Goal: Task Accomplishment & Management: Complete application form

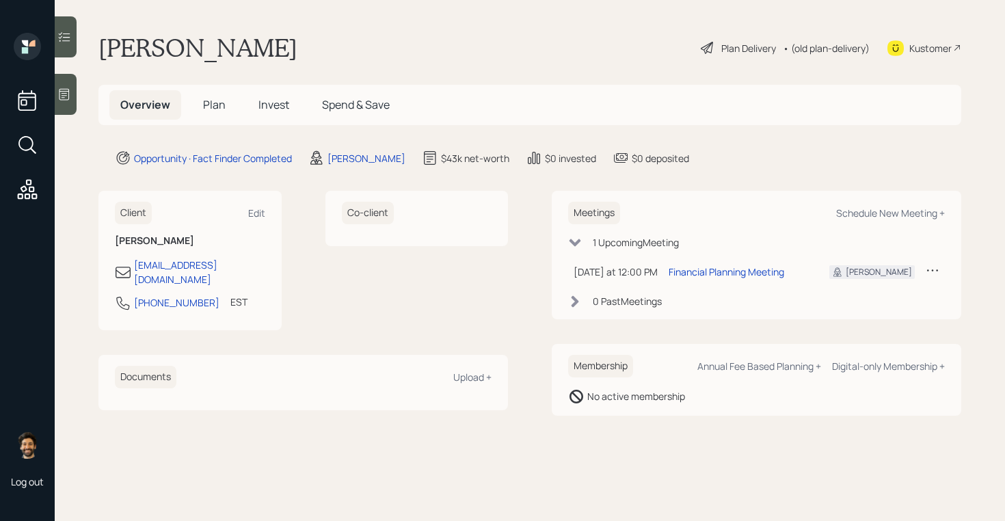
click at [66, 101] on div at bounding box center [66, 94] width 22 height 41
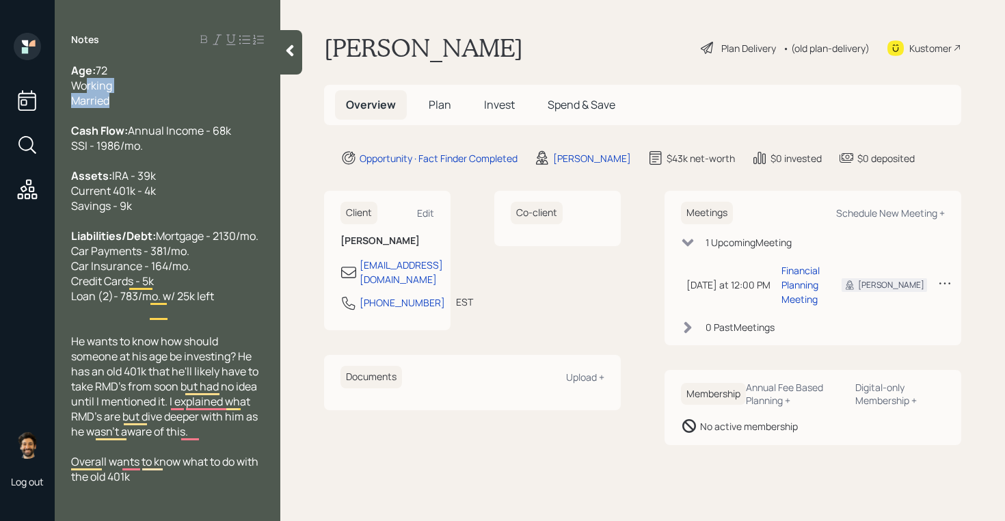
drag, startPoint x: 121, startPoint y: 109, endPoint x: 80, endPoint y: 90, distance: 45.6
click at [81, 90] on div "Age: [DEMOGRAPHIC_DATA] Working Married Cash Flow: Annual Income - 68k SSI - 19…" at bounding box center [167, 273] width 193 height 421
click at [802, 53] on div "• (old plan-delivery)" at bounding box center [826, 48] width 87 height 14
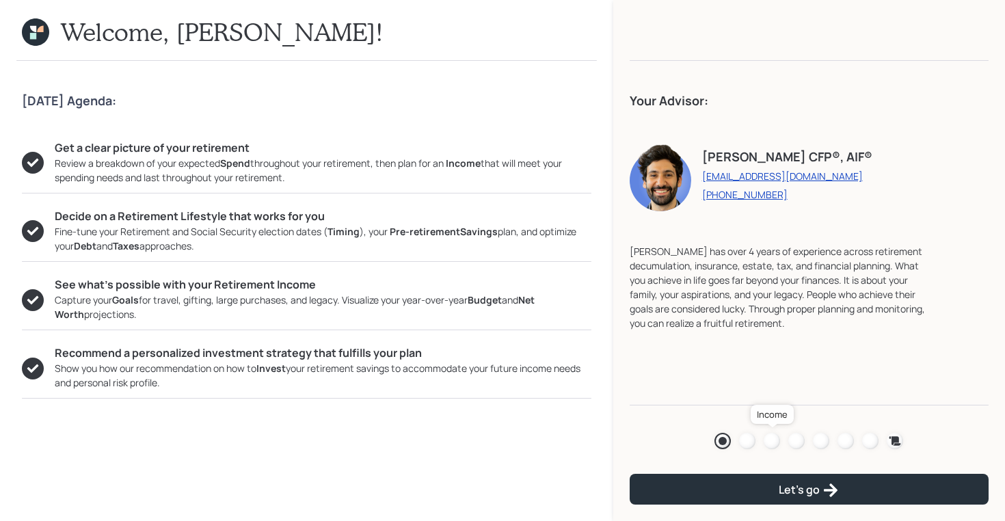
click at [770, 433] on div at bounding box center [772, 441] width 16 height 16
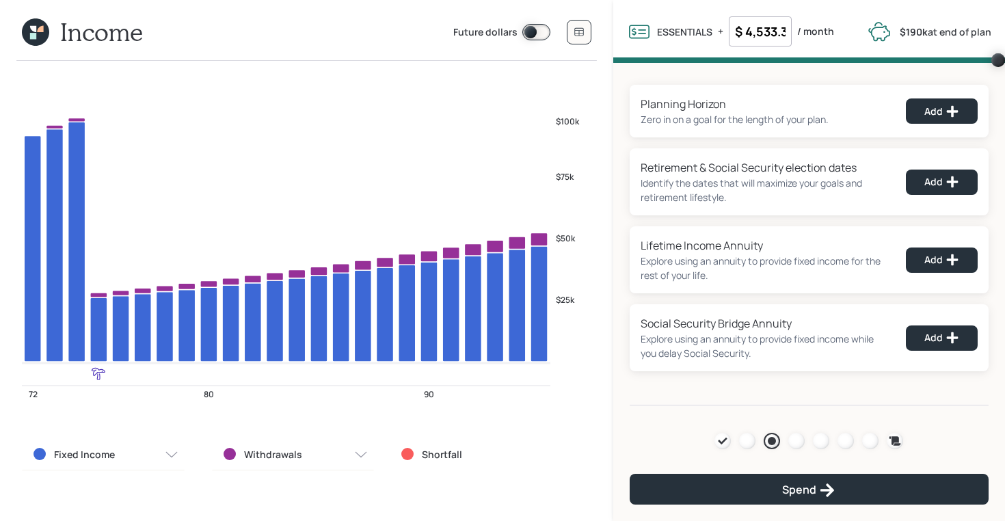
click at [28, 30] on icon at bounding box center [35, 31] width 27 height 27
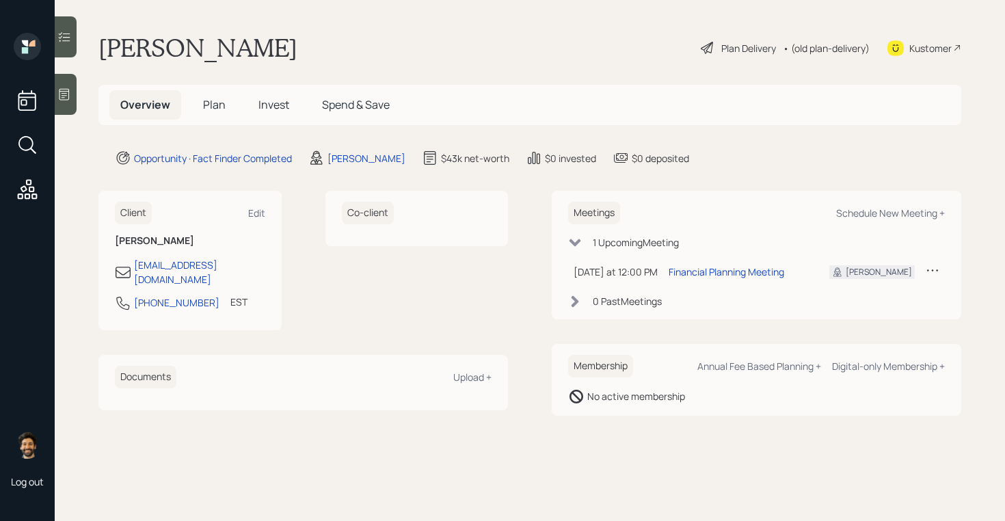
click at [209, 103] on span "Plan" at bounding box center [214, 104] width 23 height 15
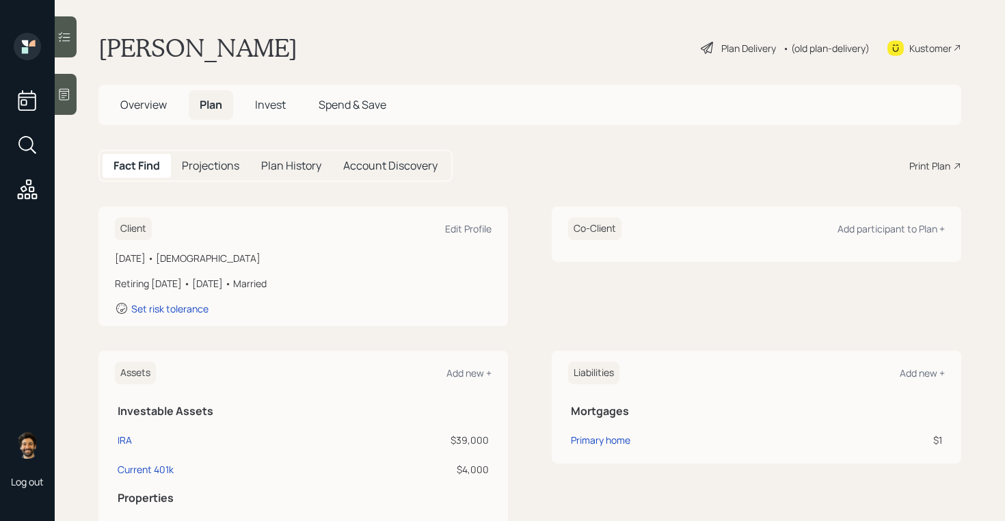
click at [65, 98] on icon at bounding box center [64, 95] width 14 height 14
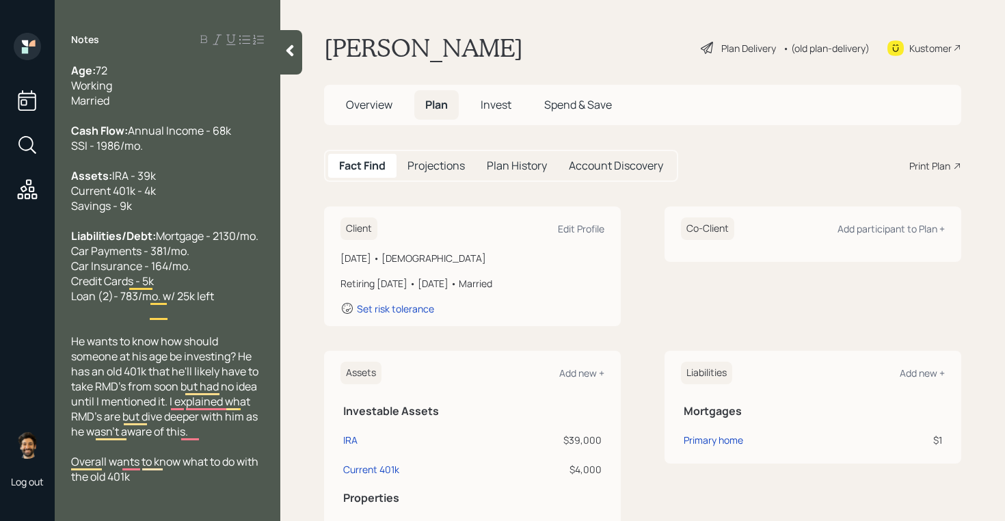
click at [292, 46] on icon at bounding box center [291, 51] width 8 height 12
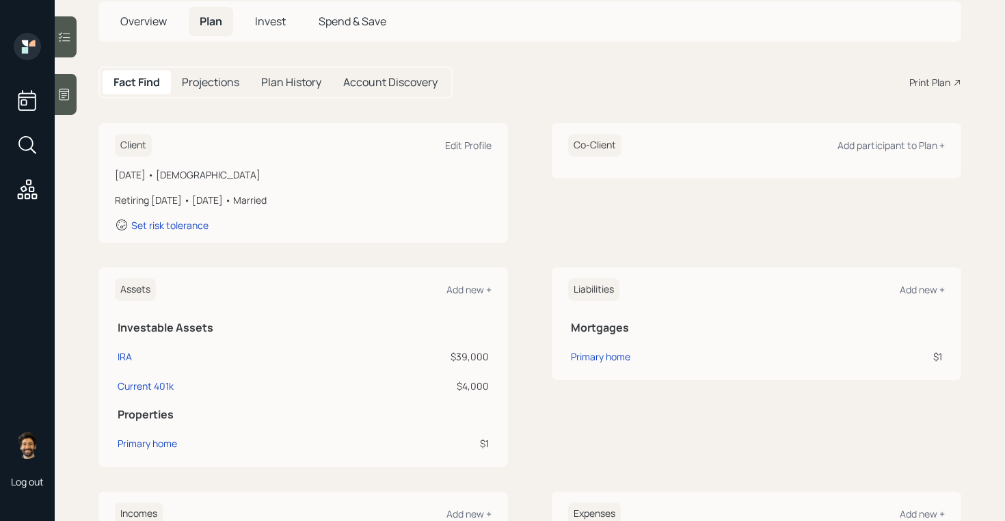
scroll to position [16, 0]
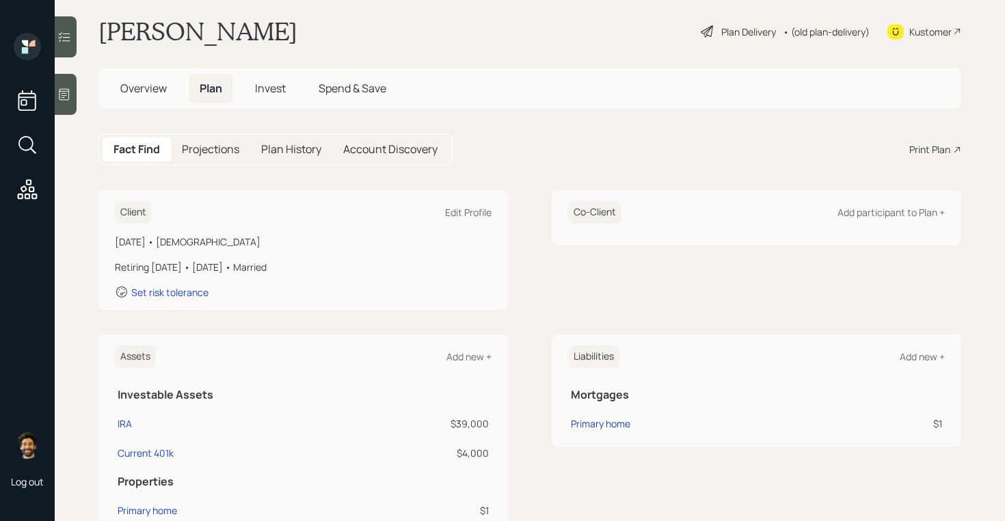
click at [873, 220] on div "Co-Client Add participant to Plan +" at bounding box center [756, 212] width 377 height 23
click at [860, 209] on div "Add participant to Plan +" at bounding box center [891, 212] width 107 height 13
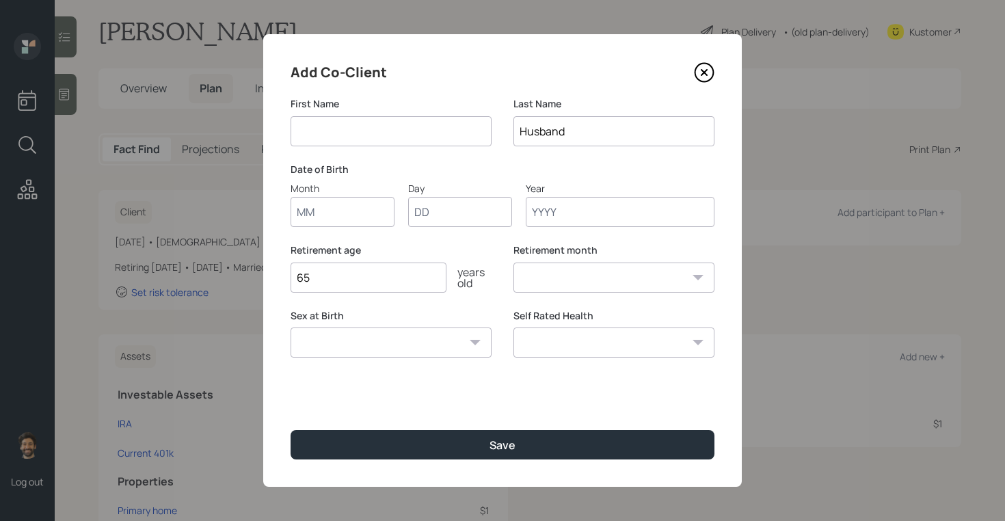
type input "r"
type input "Mrs."
click at [314, 216] on input "Month" at bounding box center [343, 212] width 104 height 30
type input "01"
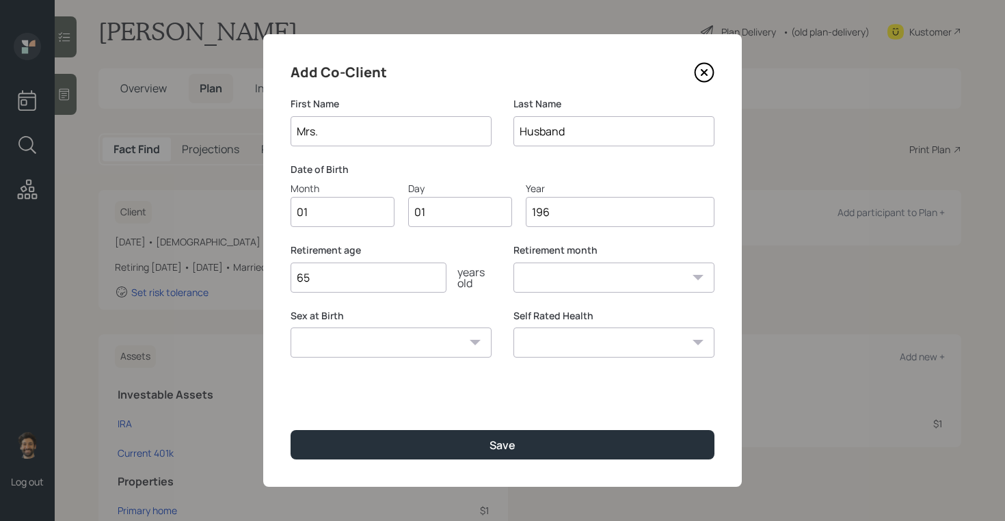
type input "1960"
select select "1"
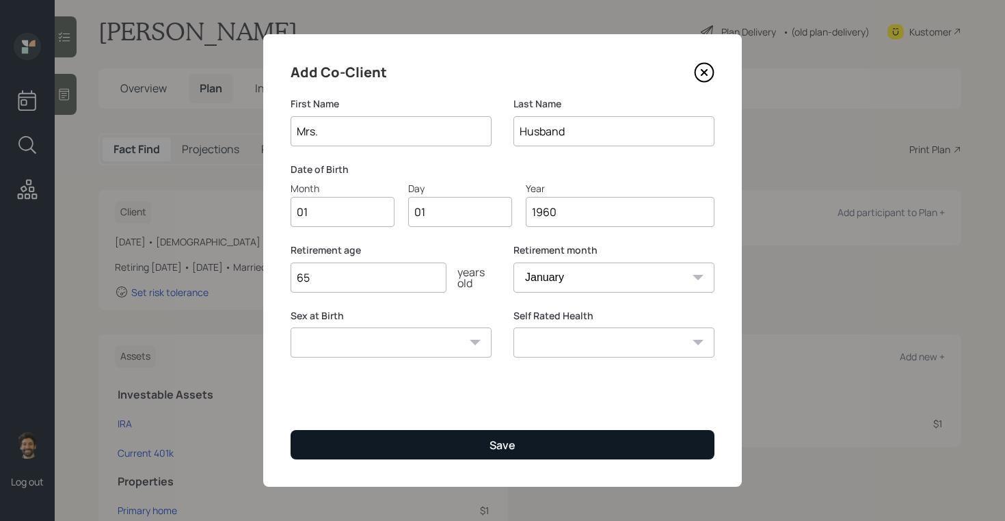
type input "1960"
click at [330, 453] on button "Save" at bounding box center [503, 444] width 424 height 29
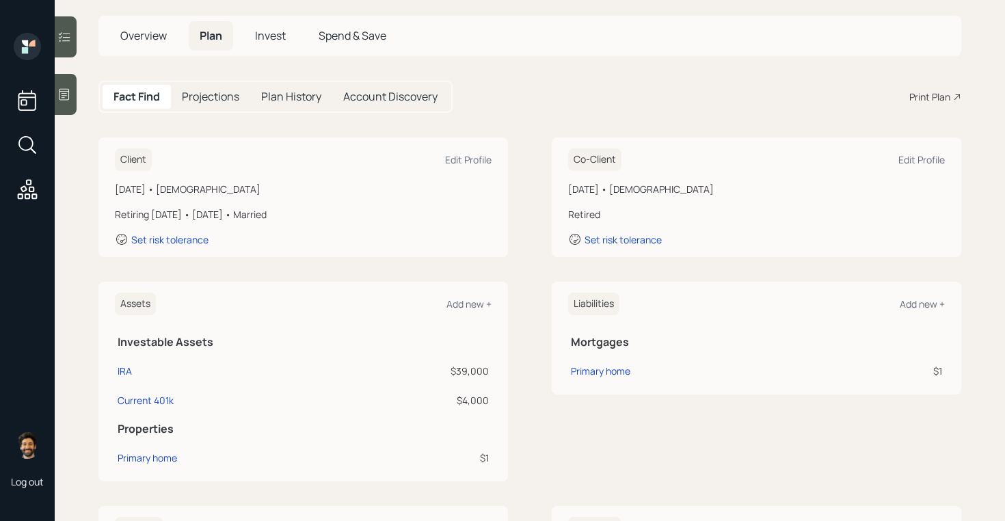
scroll to position [4, 0]
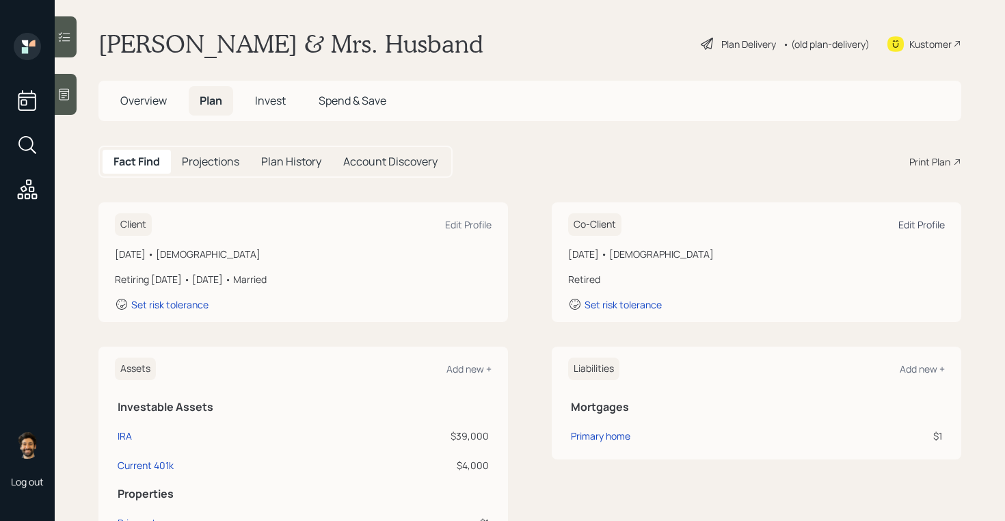
click at [910, 223] on div "Edit Profile" at bounding box center [922, 224] width 47 height 13
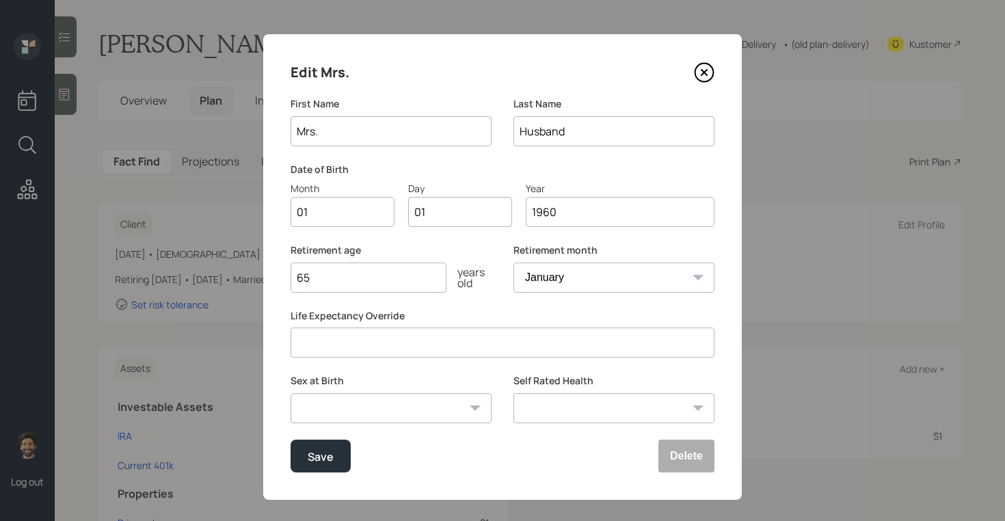
click at [575, 215] on input "1960" at bounding box center [620, 212] width 189 height 30
type input "1957"
click at [317, 453] on div "Save" at bounding box center [321, 456] width 26 height 18
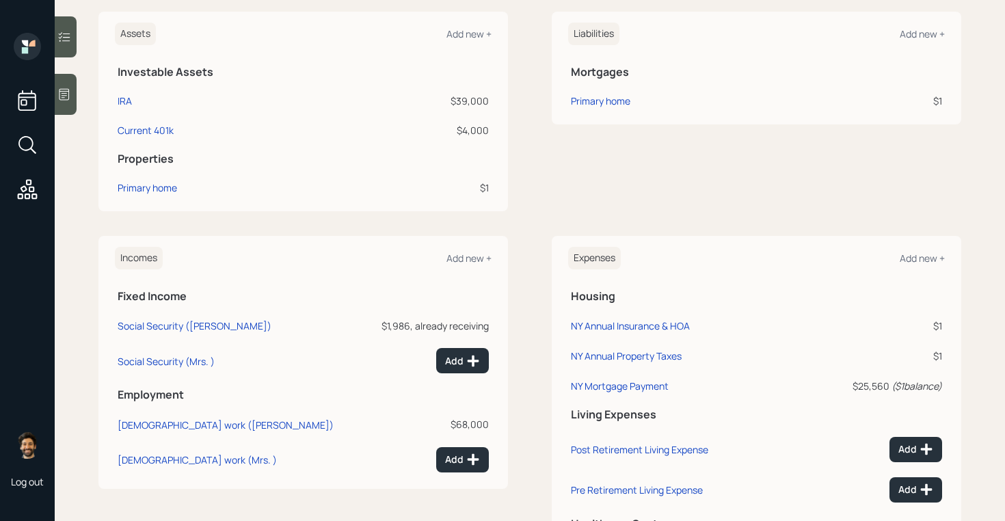
scroll to position [479, 0]
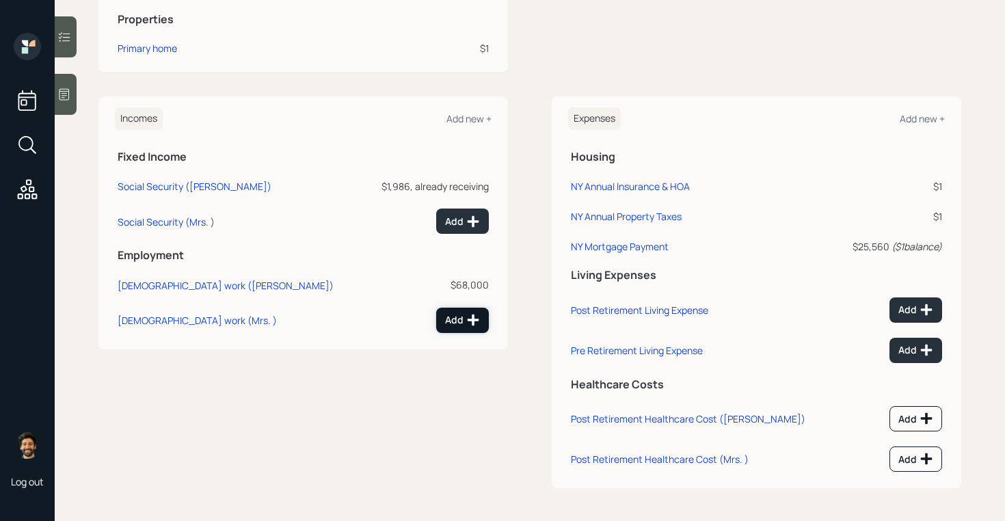
click at [474, 317] on icon at bounding box center [474, 321] width 12 height 12
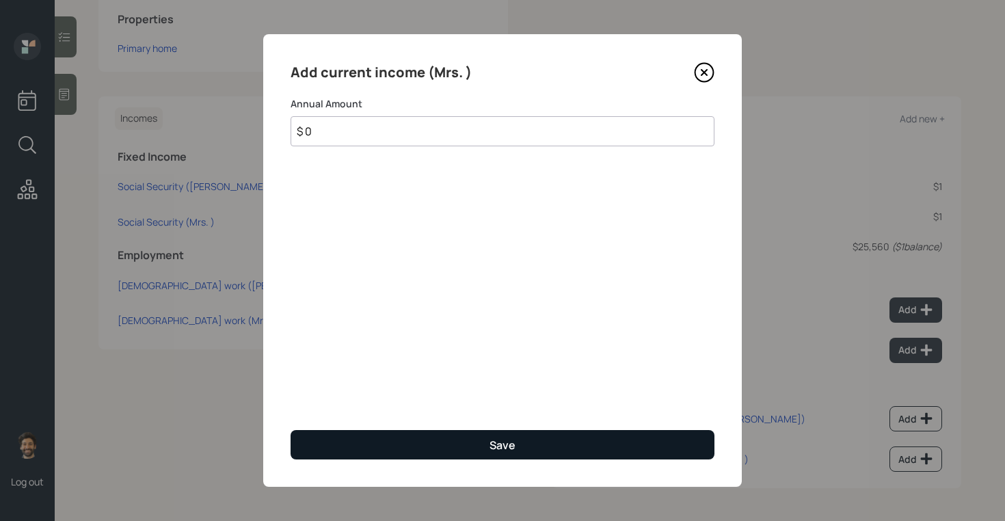
type input "$ 0"
click at [368, 440] on button "Save" at bounding box center [503, 444] width 424 height 29
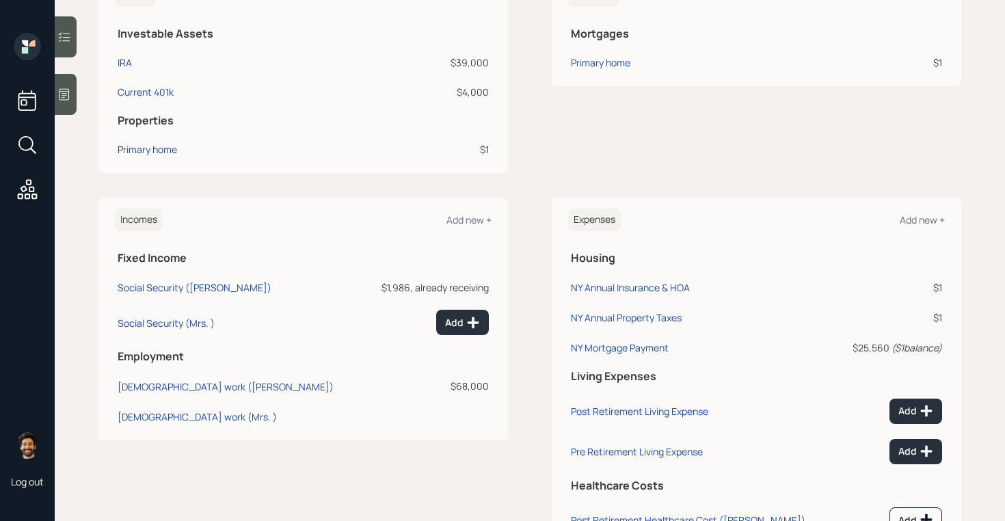
scroll to position [479, 0]
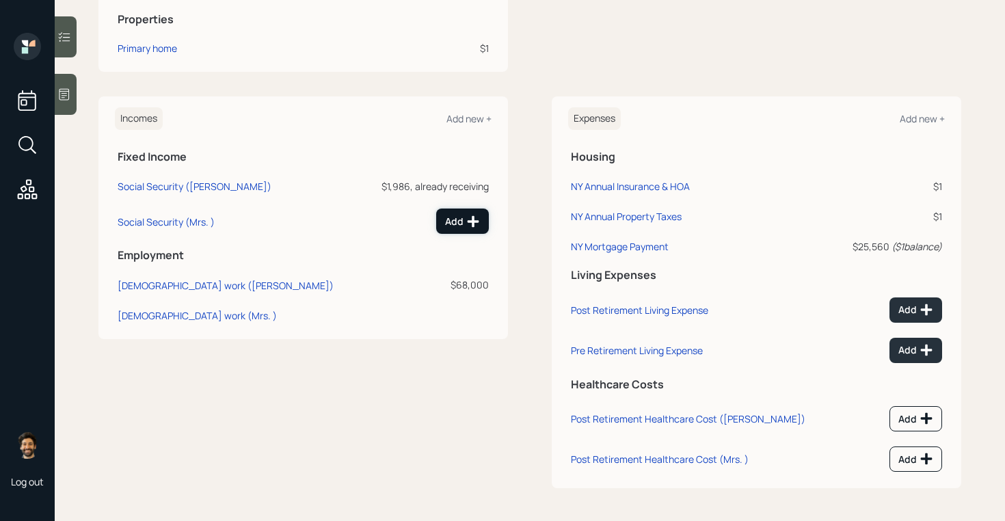
click at [462, 220] on div "Add" at bounding box center [462, 222] width 35 height 14
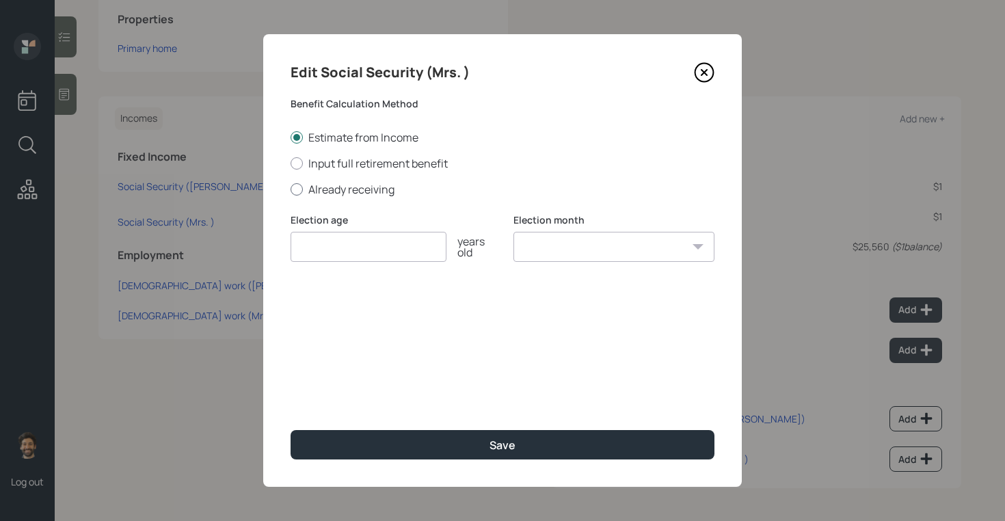
click at [309, 185] on label "Already receiving" at bounding box center [503, 189] width 424 height 15
click at [291, 189] on input "Already receiving" at bounding box center [290, 189] width 1 height 1
radio input "true"
click at [338, 313] on input "$" at bounding box center [503, 313] width 424 height 30
type input "$ 1,059"
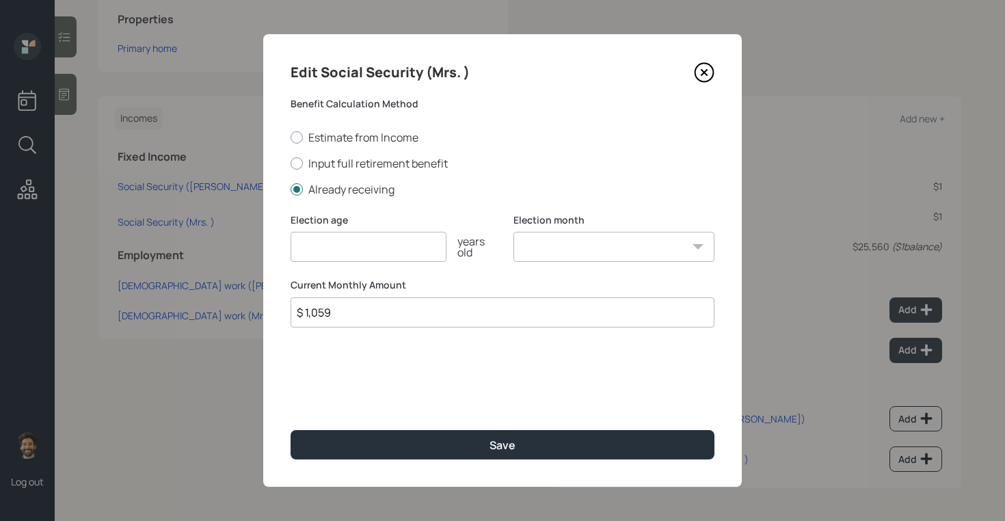
click at [376, 248] on input "number" at bounding box center [369, 247] width 156 height 30
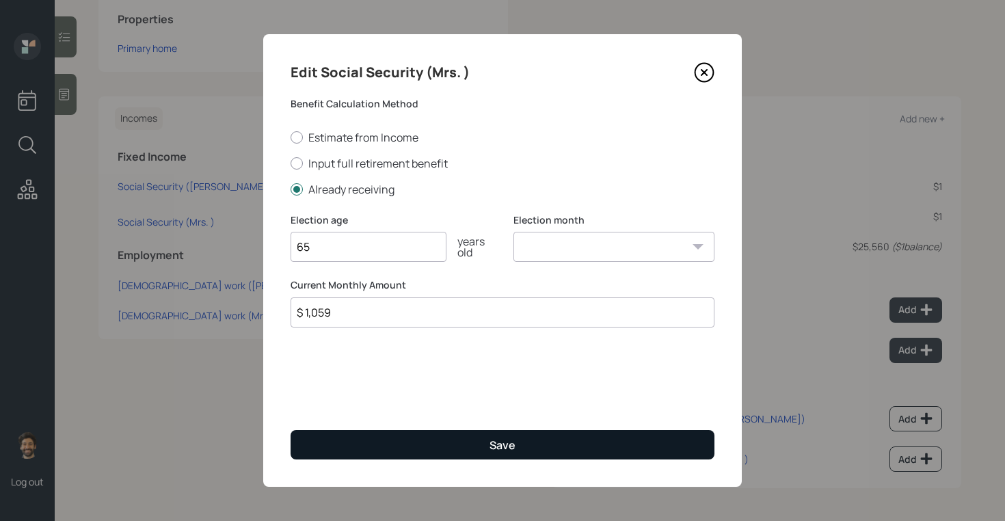
type input "65"
click at [370, 440] on button "Save" at bounding box center [503, 444] width 424 height 29
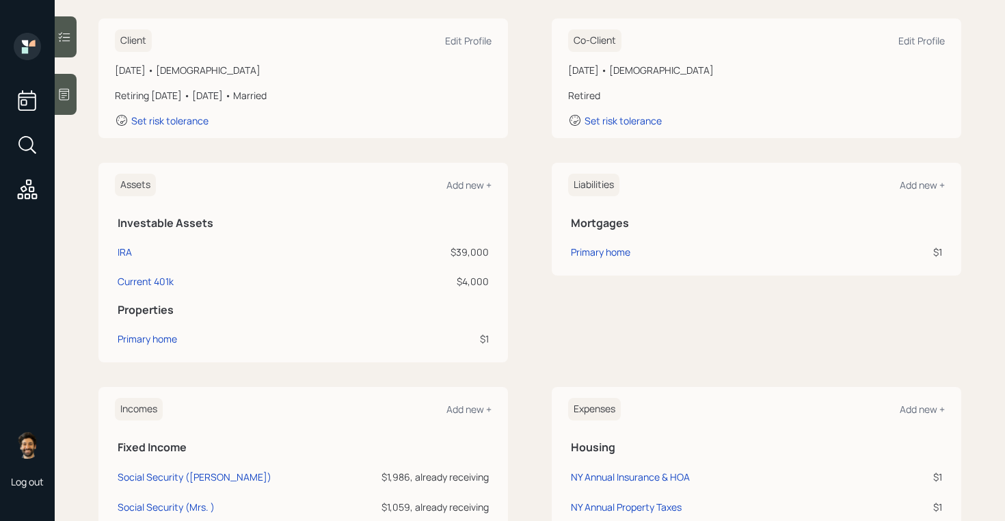
scroll to position [183, 0]
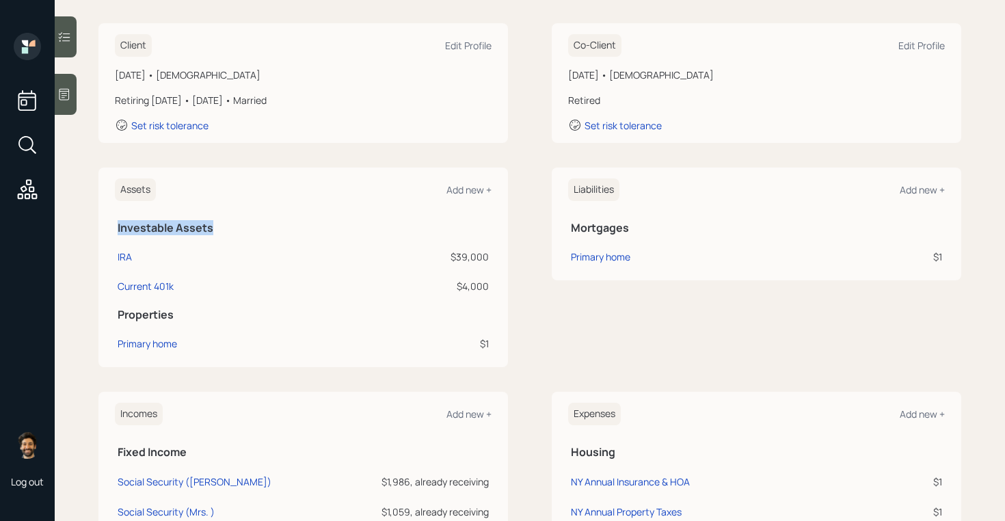
drag, startPoint x: 116, startPoint y: 225, endPoint x: 221, endPoint y: 230, distance: 105.4
click at [221, 230] on th "Investable Assets" at bounding box center [303, 226] width 377 height 28
click at [70, 96] on icon at bounding box center [64, 95] width 14 height 14
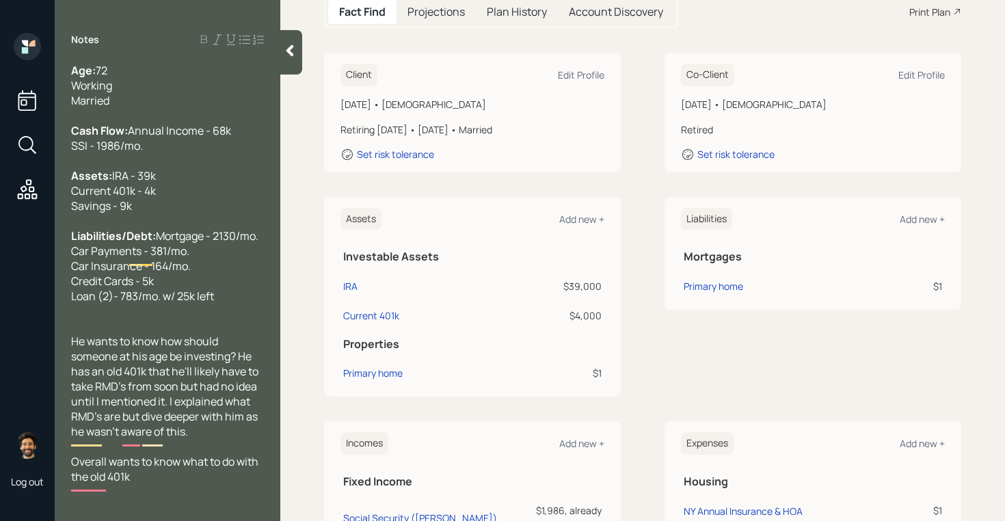
scroll to position [0, 0]
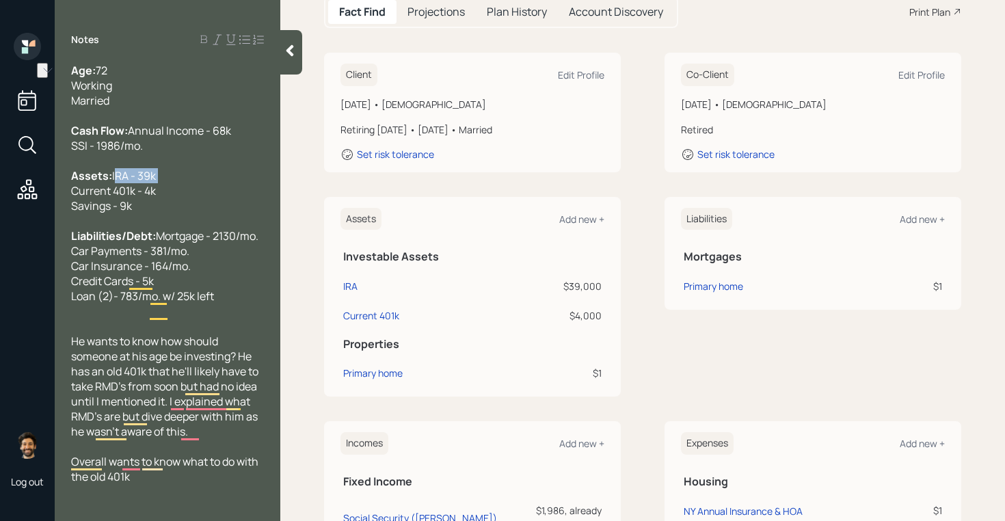
drag, startPoint x: 124, startPoint y: 202, endPoint x: 71, endPoint y: 202, distance: 53.4
click at [71, 202] on div "Assets: IRA - 39k Current 401k - 4k Savings - 9k" at bounding box center [167, 190] width 193 height 45
drag, startPoint x: 161, startPoint y: 220, endPoint x: 74, endPoint y: 218, distance: 86.9
click at [74, 213] on div "Assets: IRA - 39k Current 401k - 4k Savings - 9k" at bounding box center [167, 190] width 193 height 45
click at [158, 213] on div "Assets: IRA - 39k Current 401k - 4k Savings - 9k" at bounding box center [167, 190] width 193 height 45
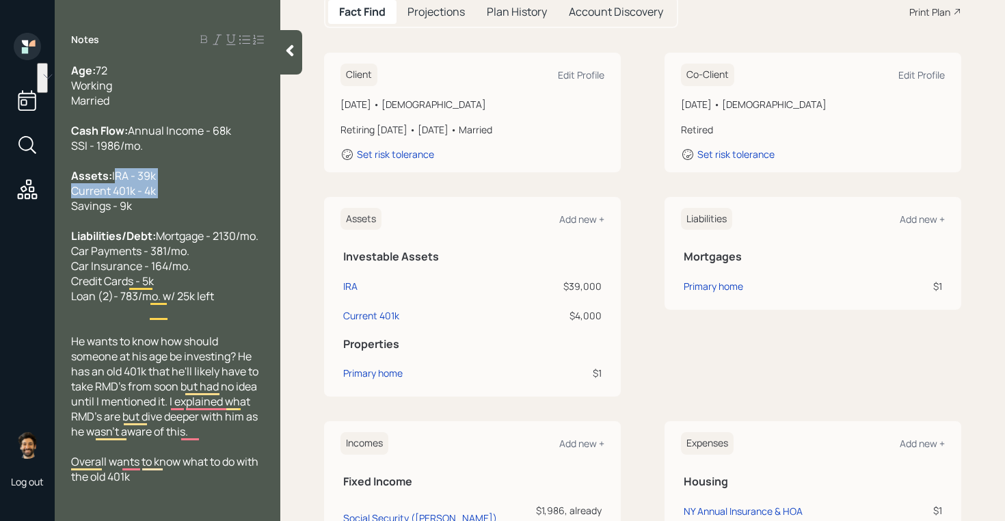
drag, startPoint x: 166, startPoint y: 220, endPoint x: 68, endPoint y: 205, distance: 99.1
click at [68, 205] on div "Age: [DEMOGRAPHIC_DATA] Working Married Cash Flow: Annual Income - 68k SSI - 19…" at bounding box center [168, 273] width 226 height 421
click at [298, 55] on div at bounding box center [291, 52] width 22 height 44
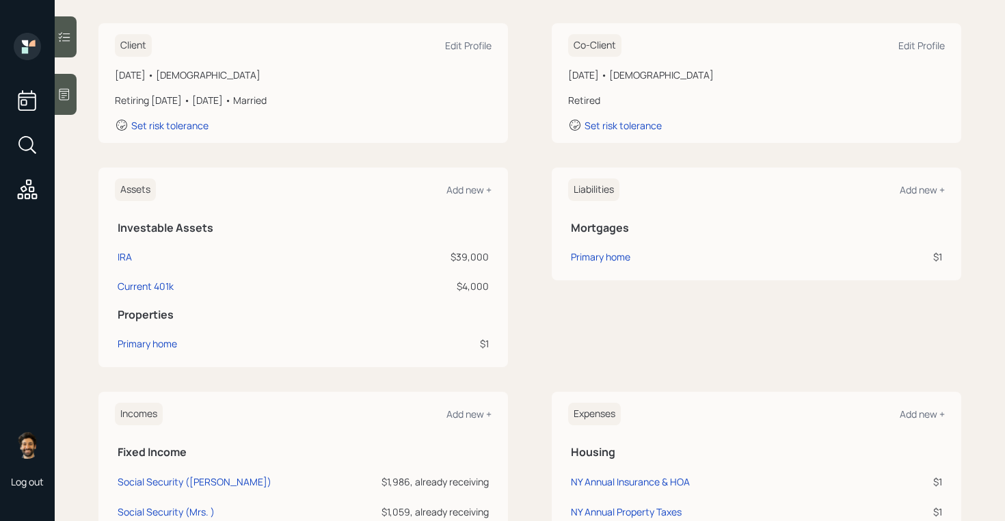
click at [62, 86] on div at bounding box center [66, 94] width 22 height 41
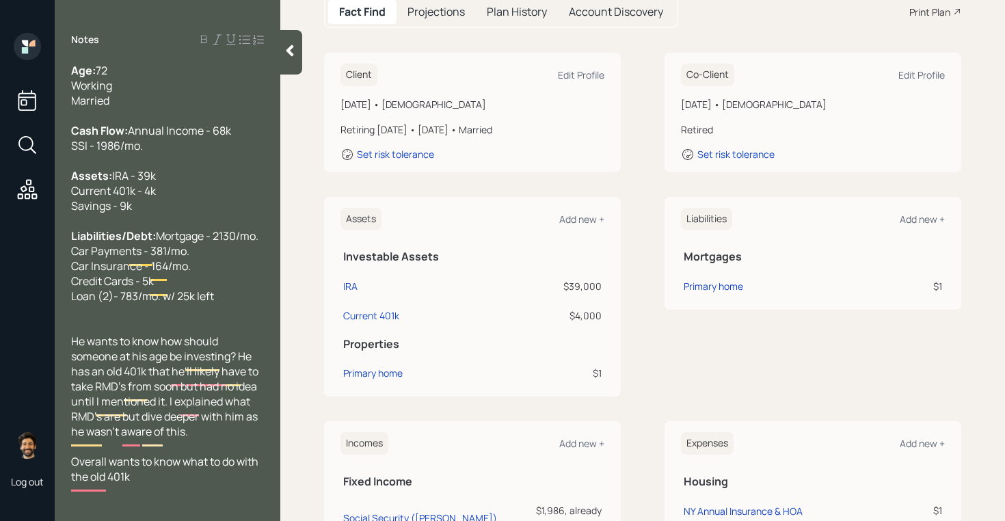
scroll to position [24, 0]
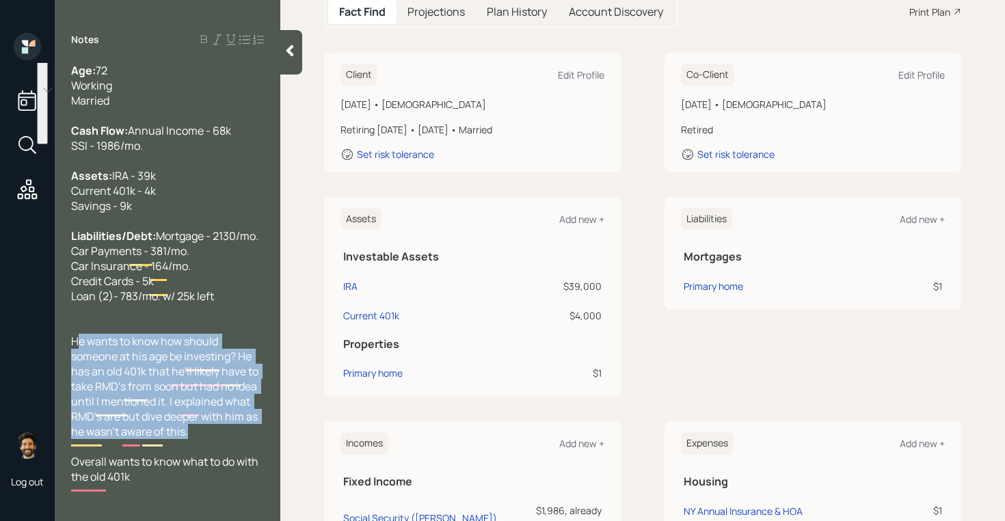
drag, startPoint x: 76, startPoint y: 362, endPoint x: 213, endPoint y: 448, distance: 161.7
click at [213, 439] on div "He wants to know how should someone at his age be investing? He has an old 401k…" at bounding box center [167, 386] width 193 height 105
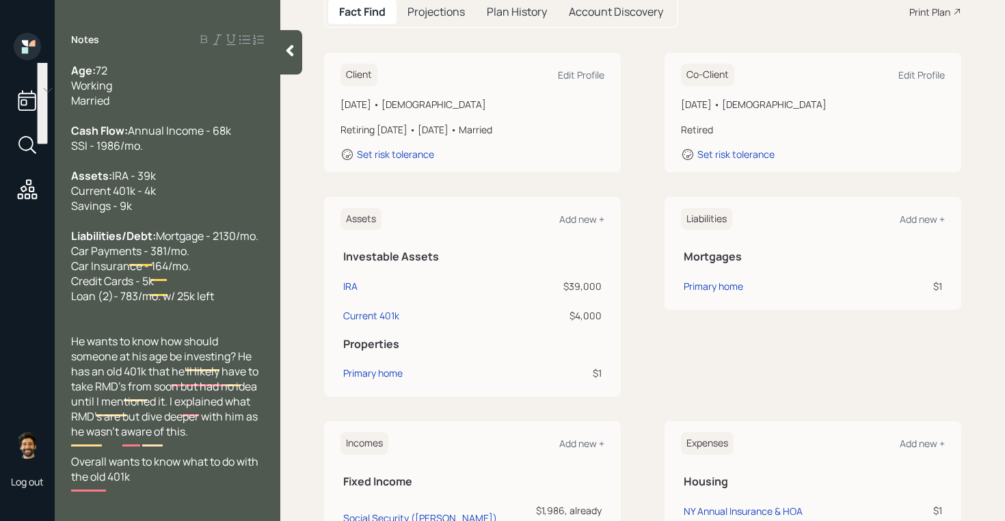
click at [293, 57] on icon at bounding box center [290, 51] width 14 height 14
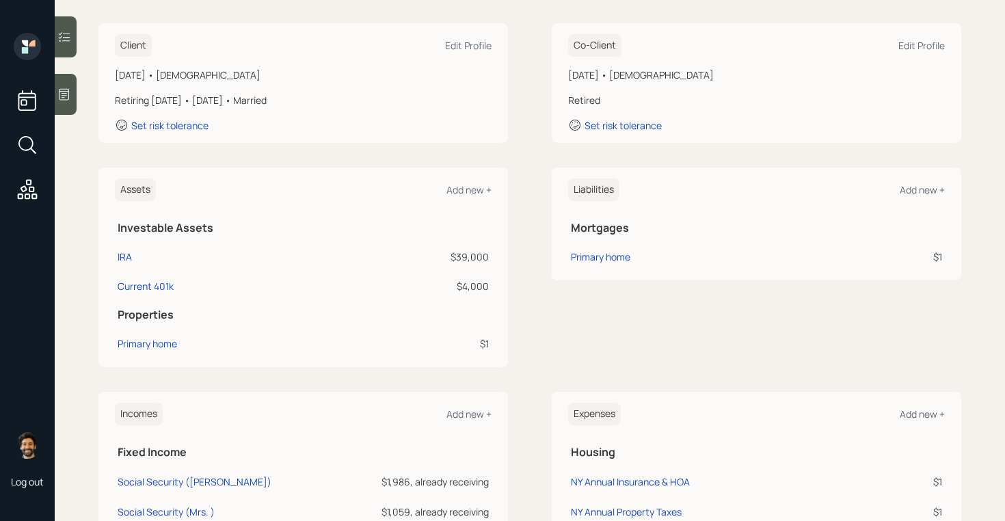
click at [66, 96] on icon at bounding box center [64, 95] width 14 height 14
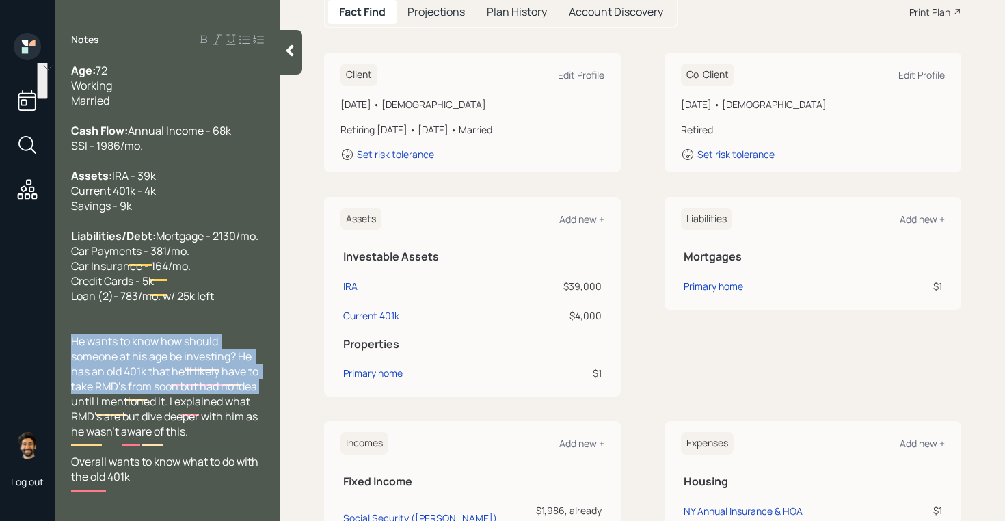
drag, startPoint x: 264, startPoint y: 404, endPoint x: 73, endPoint y: 367, distance: 194.5
click at [73, 367] on div "He wants to know how should someone at his age be investing? He has an old 401k…" at bounding box center [167, 386] width 193 height 105
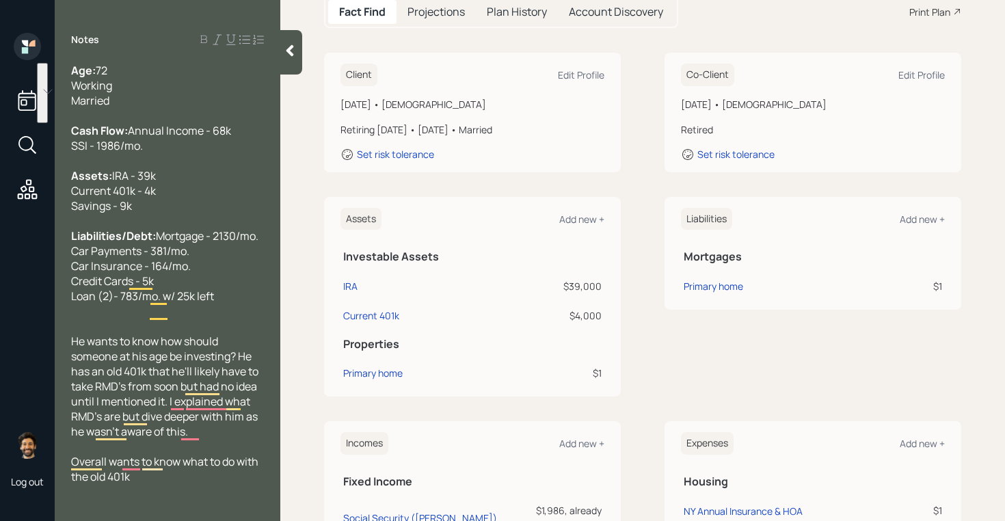
click at [293, 51] on icon at bounding box center [290, 51] width 14 height 14
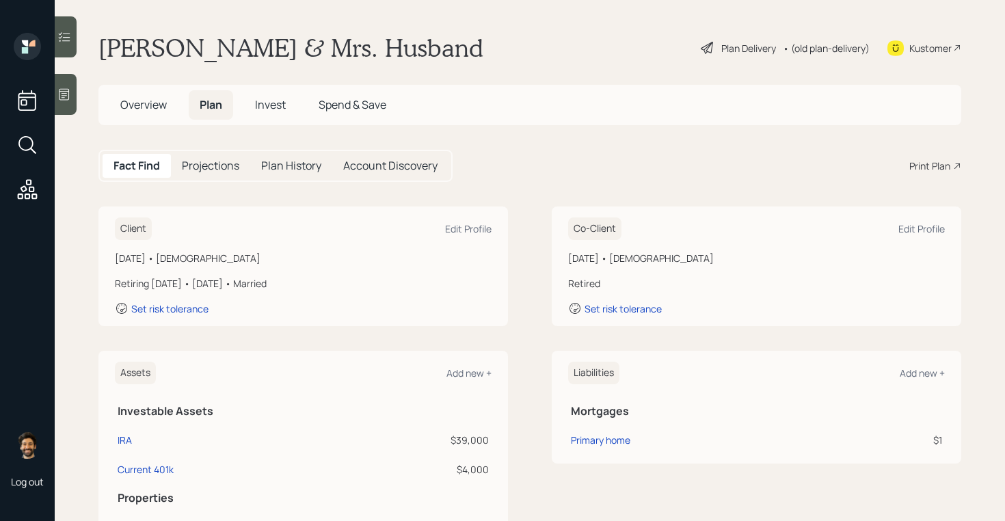
click at [68, 93] on icon at bounding box center [64, 95] width 14 height 14
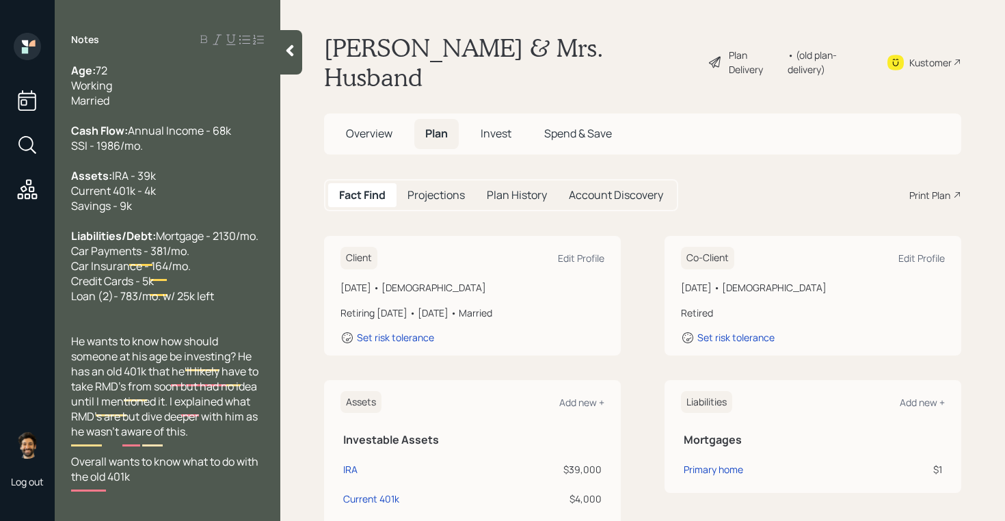
scroll to position [24, 0]
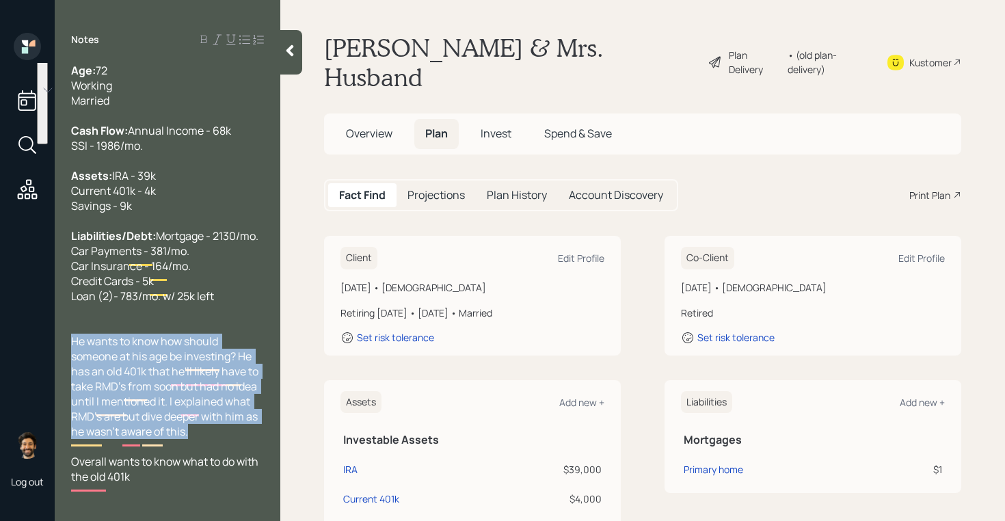
drag, startPoint x: 201, startPoint y: 453, endPoint x: 69, endPoint y: 365, distance: 158.8
click at [69, 365] on div "Age: [DEMOGRAPHIC_DATA] Working Married Cash Flow: Annual Income - 68k SSI - 19…" at bounding box center [168, 273] width 226 height 421
click at [103, 374] on span "He wants to know how should someone at his age be investing? He has an old 401k…" at bounding box center [165, 386] width 189 height 105
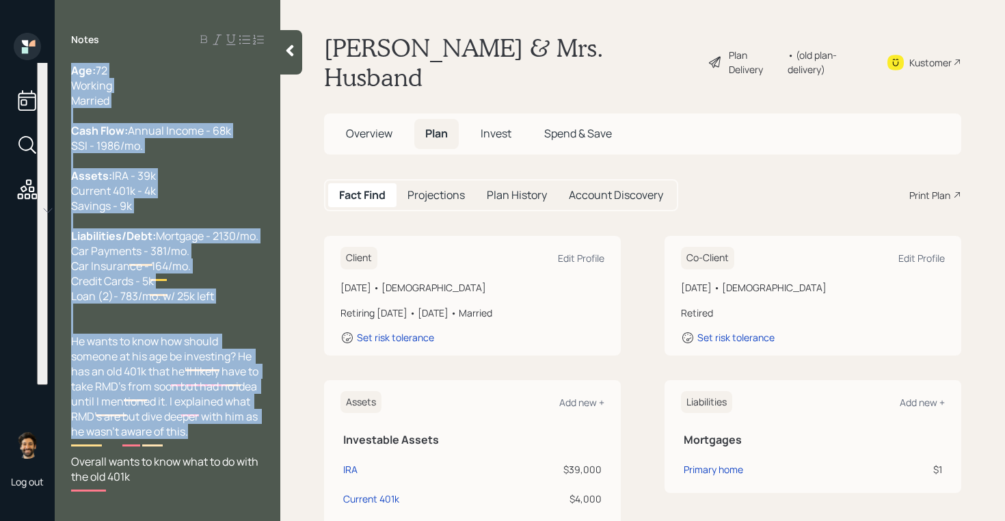
scroll to position [0, 0]
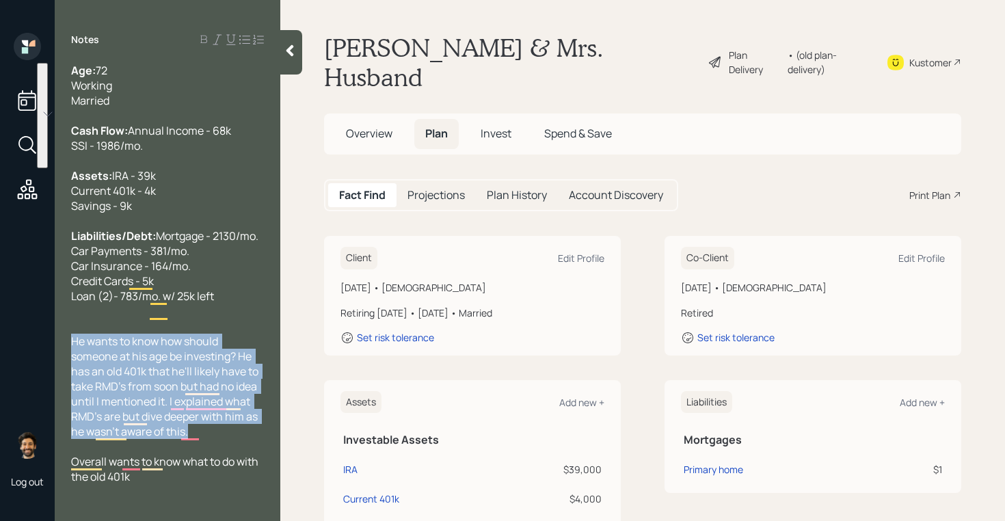
drag, startPoint x: 201, startPoint y: 452, endPoint x: 70, endPoint y: 389, distance: 145.6
click at [70, 389] on div "Age: [DEMOGRAPHIC_DATA] Working Married Cash Flow: Annual Income - 68k SSI - 19…" at bounding box center [168, 273] width 226 height 421
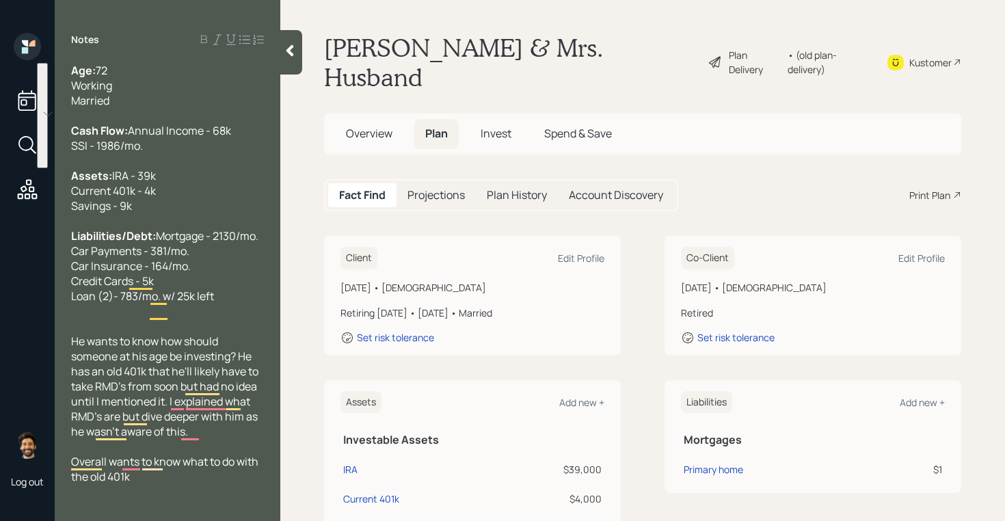
click at [287, 60] on div at bounding box center [291, 52] width 22 height 44
